Goal: Task Accomplishment & Management: Complete application form

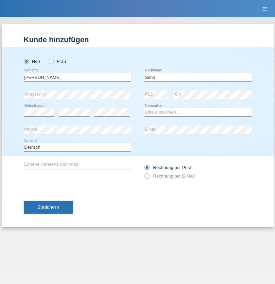
type input "Senn"
select select "CH"
select select "en"
radio input "true"
click at [77, 77] on input "text" at bounding box center [77, 77] width 107 height 8
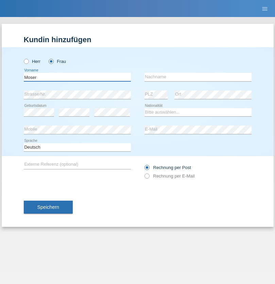
type input "Moser"
click at [198, 77] on input "text" at bounding box center [197, 77] width 107 height 8
type input "Emely"
select select "CH"
radio input "true"
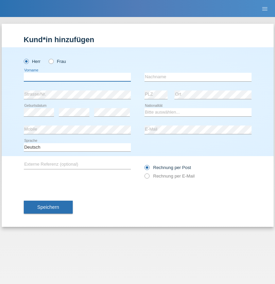
click at [77, 77] on input "text" at bounding box center [77, 77] width 107 height 8
type input "Mohammad Qais"
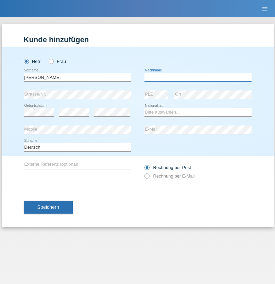
click at [198, 77] on input "text" at bounding box center [197, 77] width 107 height 8
type input "Nemani"
select select "AF"
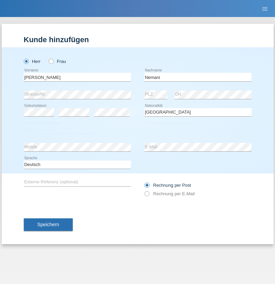
select select "C"
select select "02"
select select "01"
select select "2021"
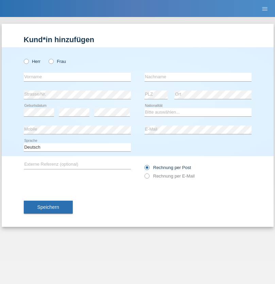
radio input "true"
click at [77, 77] on input "text" at bounding box center [77, 77] width 107 height 8
type input "Besart"
click at [198, 77] on input "text" at bounding box center [197, 77] width 107 height 8
type input "Emiri"
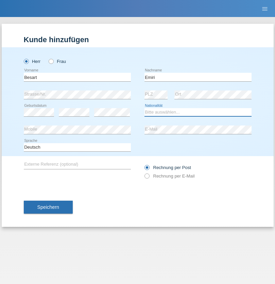
select select "XK"
select select "C"
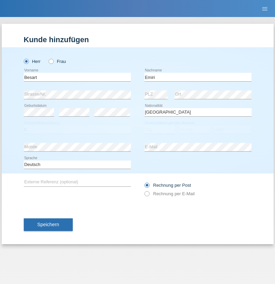
select select "04"
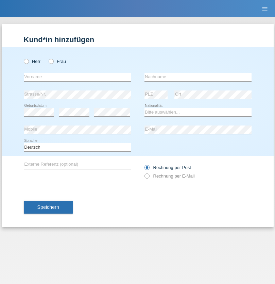
radio input "true"
click at [77, 77] on input "text" at bounding box center [77, 77] width 107 height 8
type input "Camille"
click at [198, 77] on input "text" at bounding box center [197, 77] width 107 height 8
type input "Jacquet"
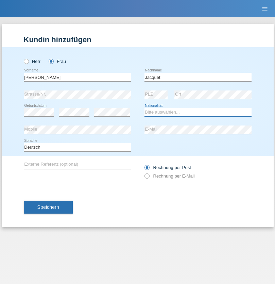
select select "CH"
radio input "true"
select select "DE"
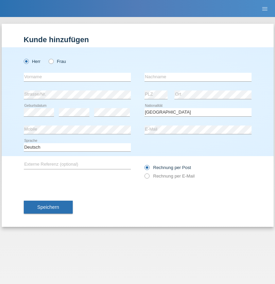
select select "C"
select select "07"
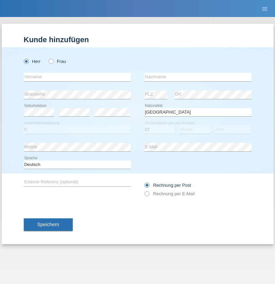
select select "11"
select select "1972"
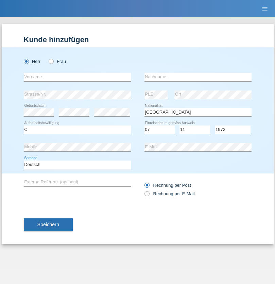
select select "en"
